Goal: Information Seeking & Learning: Learn about a topic

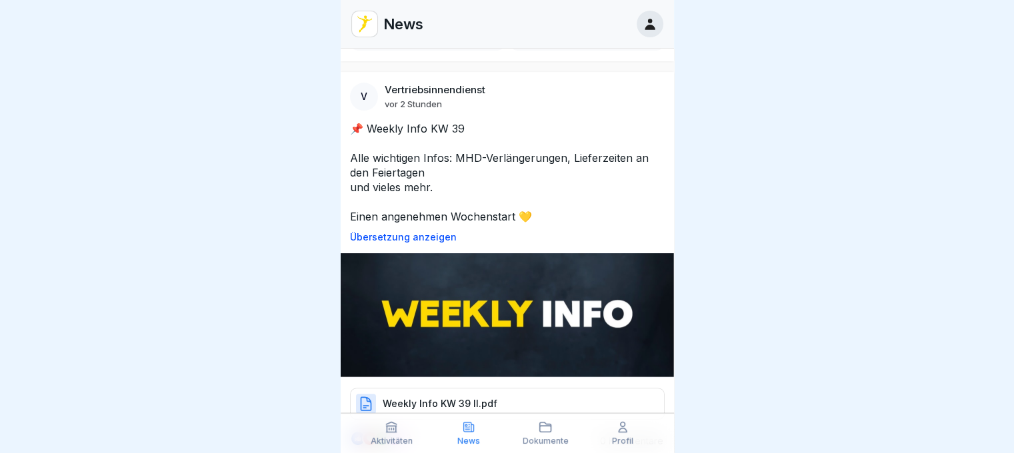
scroll to position [487, 0]
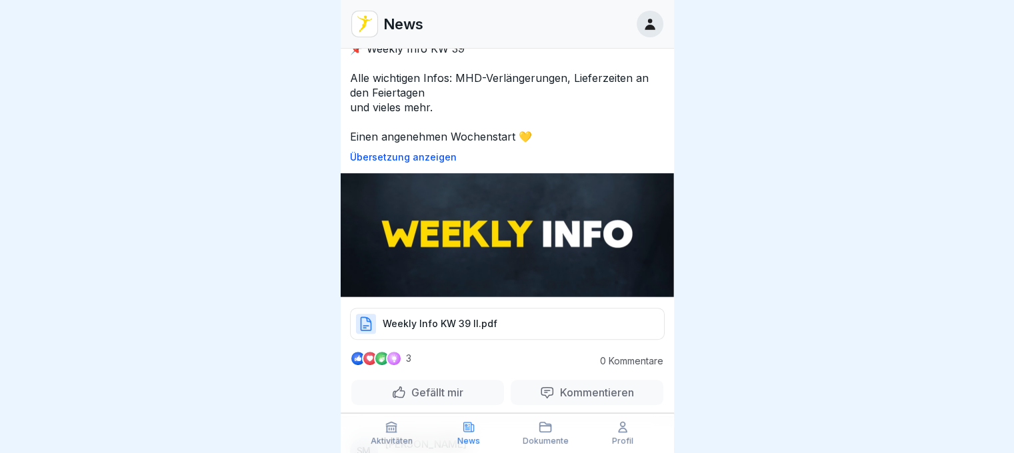
click at [467, 317] on p "Weekly Info KW 39 II.pdf" at bounding box center [440, 323] width 115 height 13
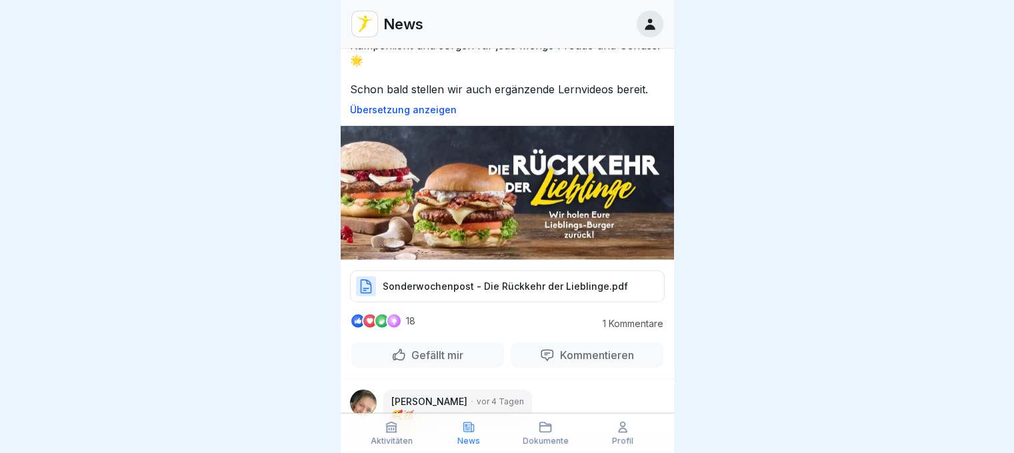
scroll to position [3722, 0]
click at [496, 279] on p "Sonderwochenpost - Die Rückkehr der Lieblinge.pdf" at bounding box center [505, 285] width 245 height 13
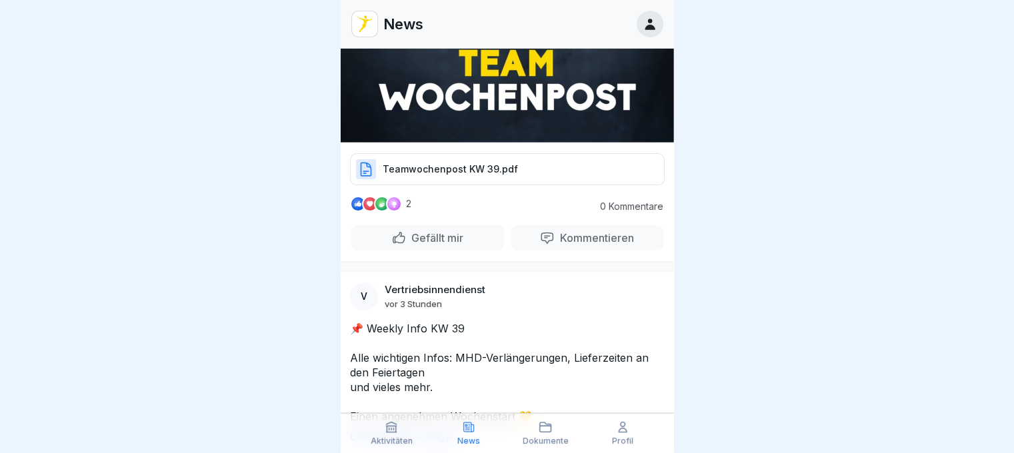
scroll to position [0, 0]
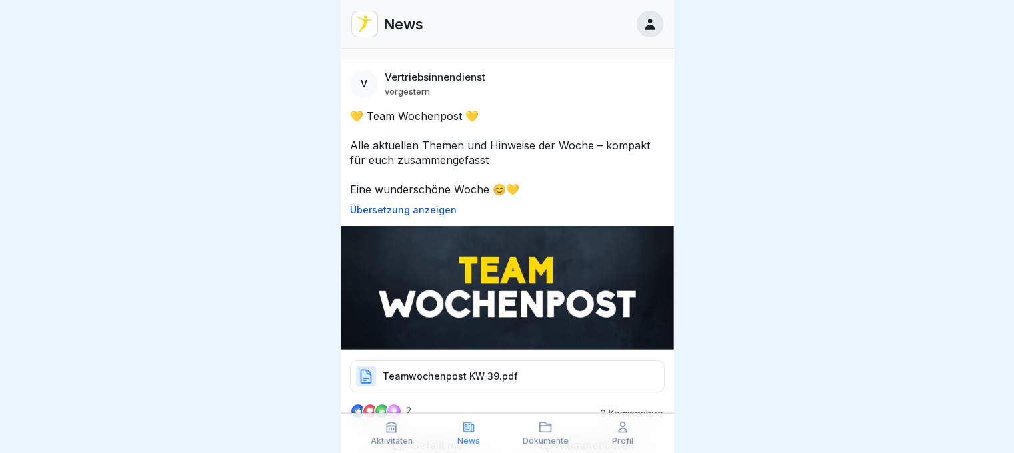
click at [653, 30] on icon at bounding box center [649, 24] width 15 height 15
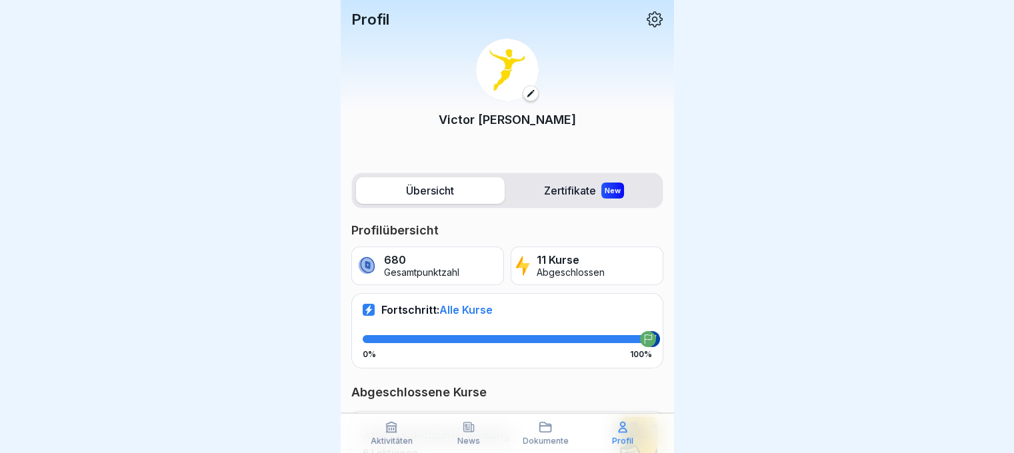
click at [646, 11] on icon at bounding box center [654, 19] width 16 height 16
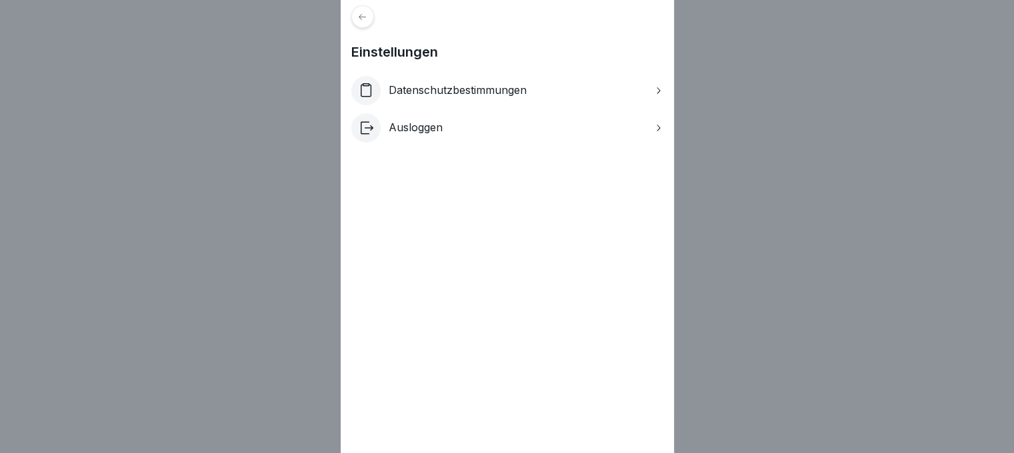
click at [476, 95] on p "Datenschutzbestimmungen" at bounding box center [458, 90] width 138 height 13
click at [367, 15] on icon at bounding box center [362, 17] width 10 height 10
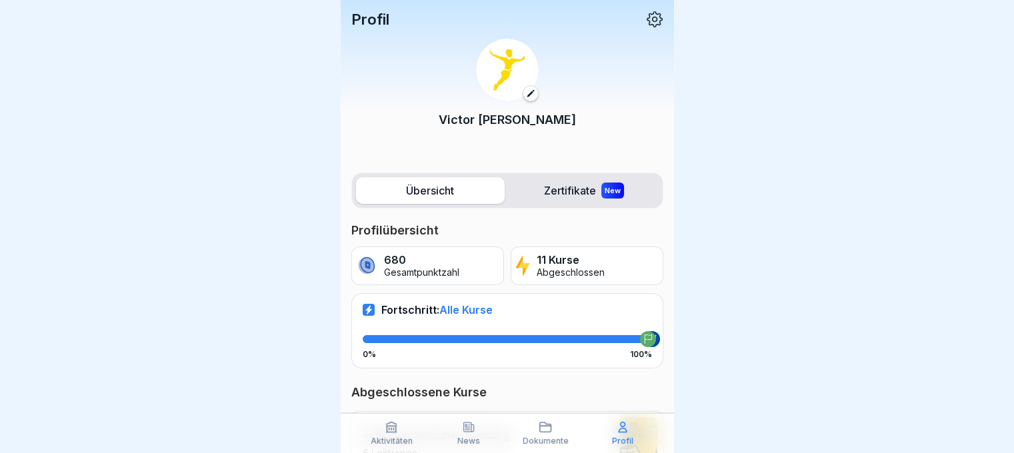
click at [526, 89] on icon at bounding box center [530, 93] width 9 height 9
click at [770, 213] on div at bounding box center [507, 226] width 1014 height 453
click at [549, 433] on icon at bounding box center [545, 427] width 13 height 13
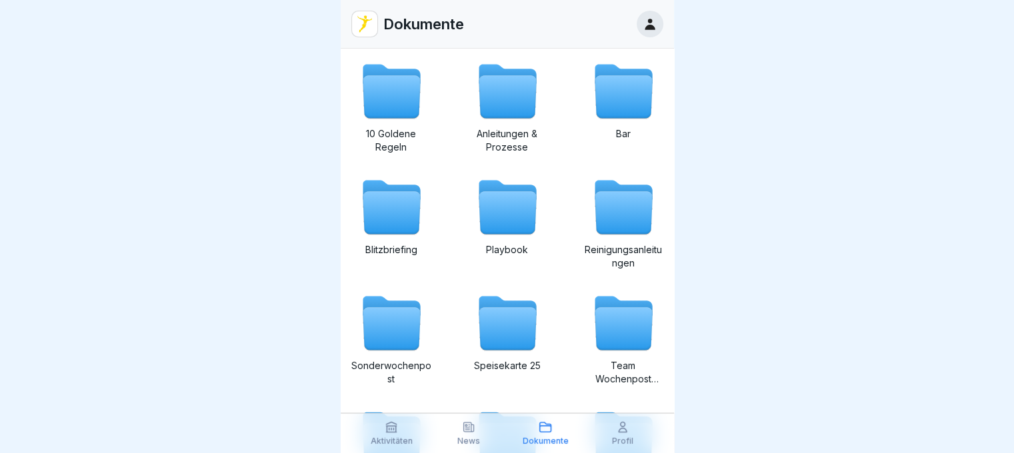
click at [389, 429] on icon at bounding box center [392, 428] width 10 height 10
